Goal: Transaction & Acquisition: Download file/media

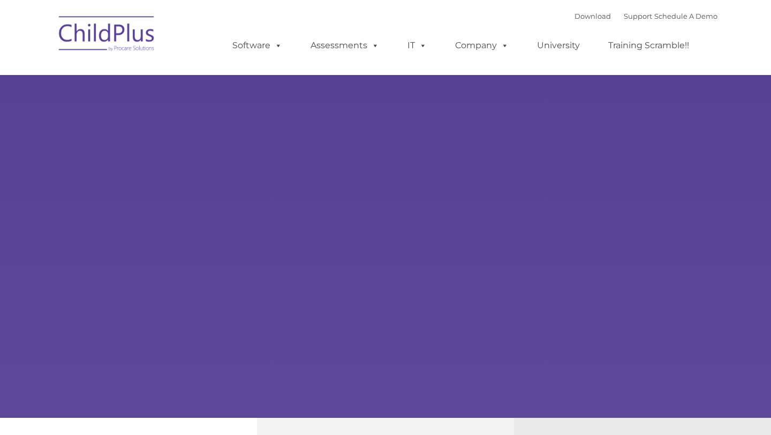
type input ""
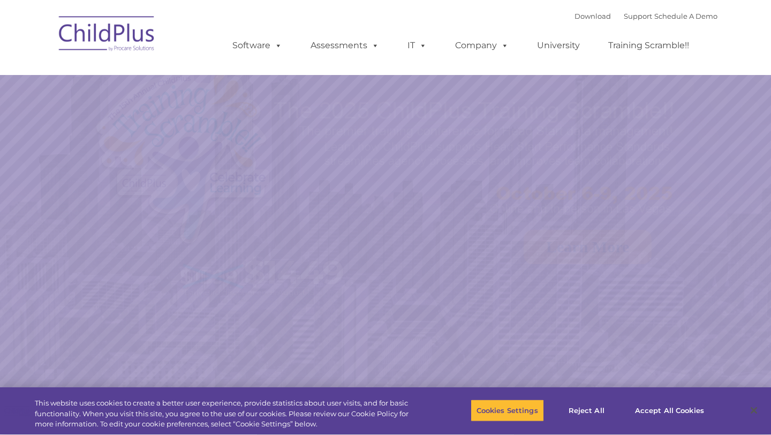
select select "MEDIUM"
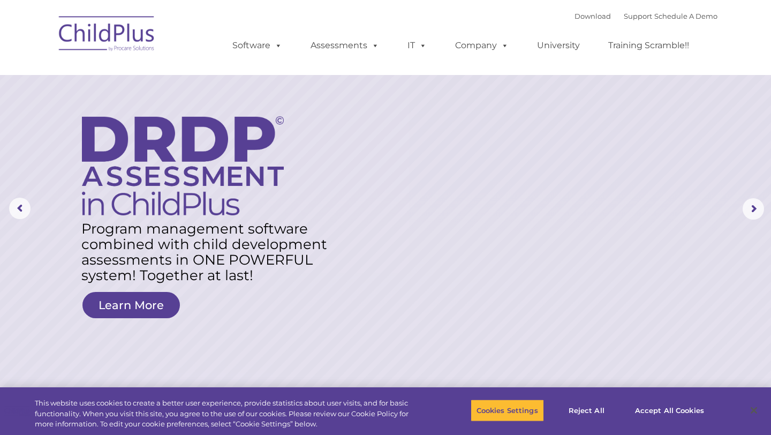
click at [134, 35] on img at bounding box center [107, 36] width 107 height 54
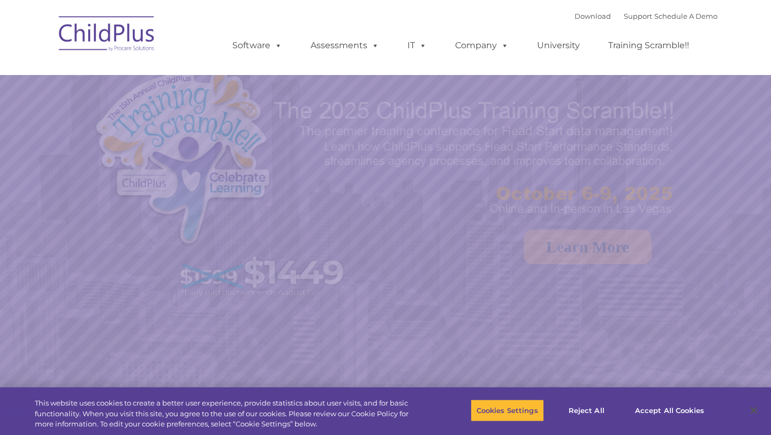
select select "MEDIUM"
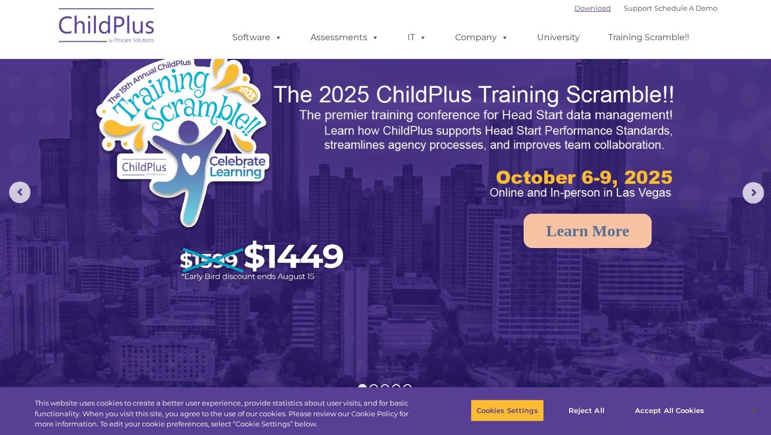
click at [590, 10] on link "Download" at bounding box center [592, 8] width 36 height 9
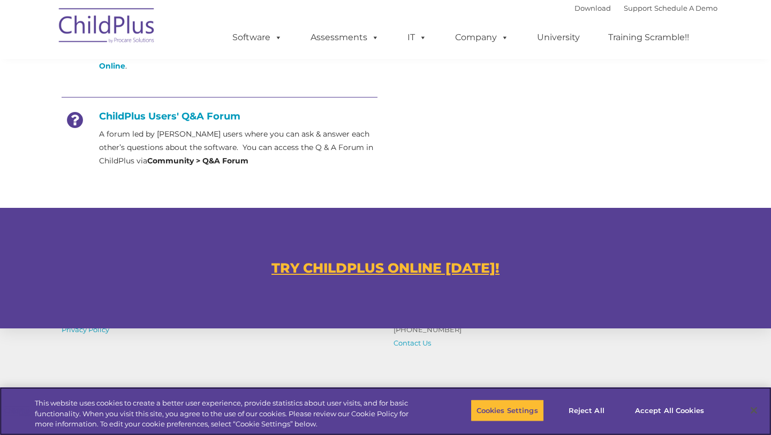
scroll to position [619, 0]
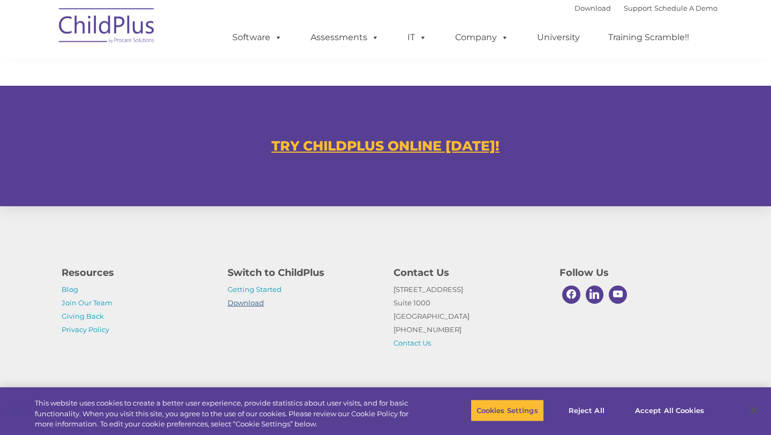
click at [249, 302] on link "Download" at bounding box center [245, 302] width 36 height 9
